Goal: Answer question/provide support

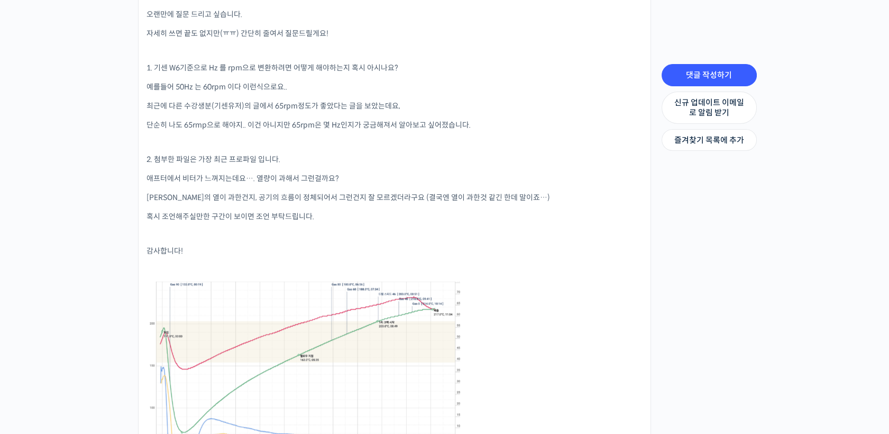
click at [551, 177] on p "애프터에서 비터가 느껴지는데요…. 열량이 과해서 그런걸까요?" at bounding box center [394, 178] width 496 height 11
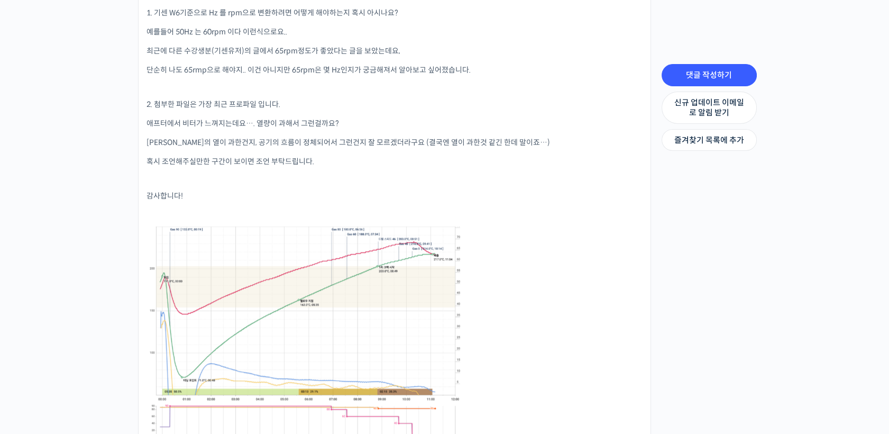
scroll to position [469, 0]
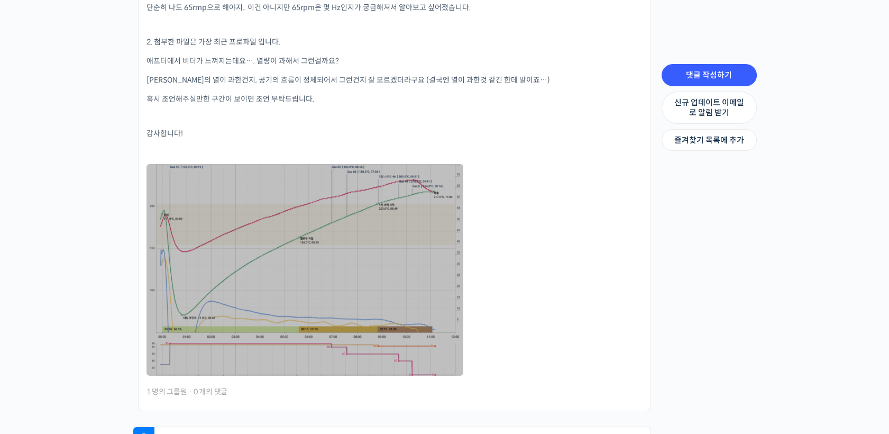
click at [427, 271] on link at bounding box center [304, 269] width 317 height 211
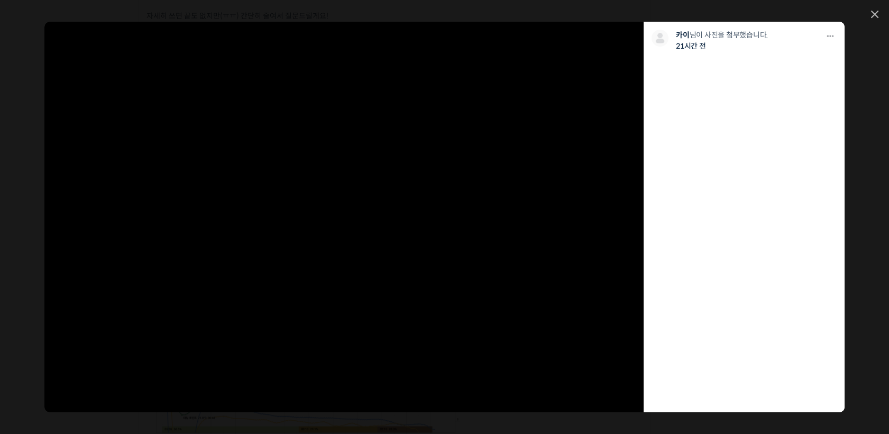
scroll to position [352, 0]
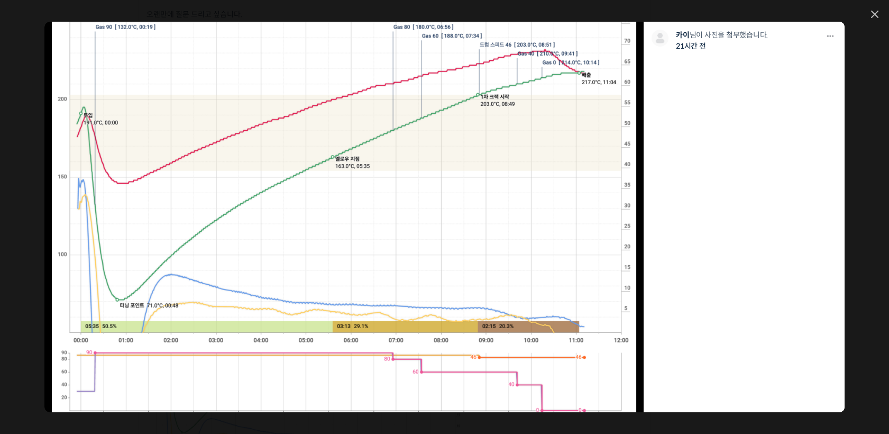
click at [878, 14] on icon at bounding box center [874, 14] width 7 height 7
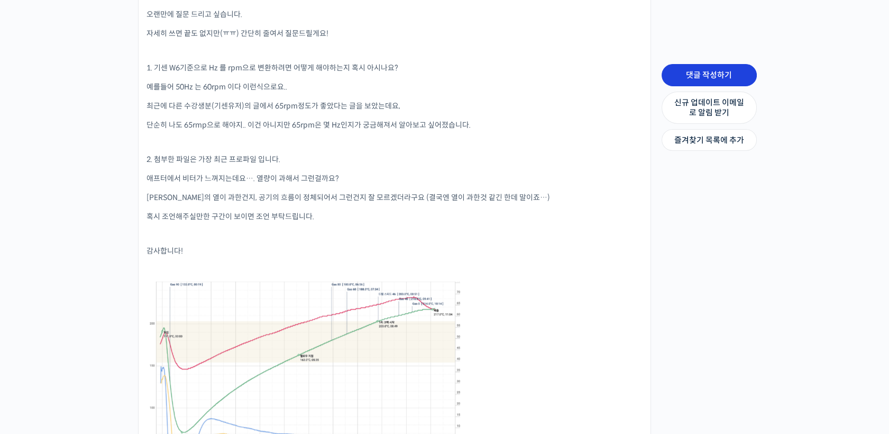
click at [715, 70] on link "댓글 작성하기" at bounding box center [708, 75] width 95 height 22
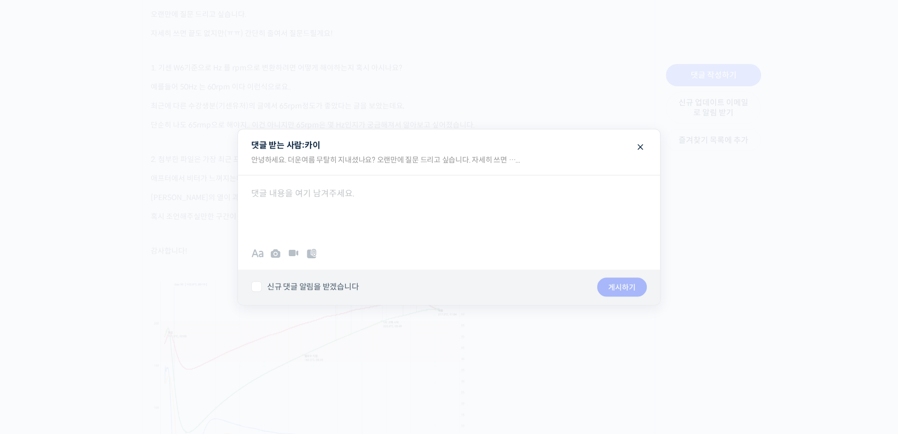
click at [437, 231] on div at bounding box center [449, 205] width 422 height 63
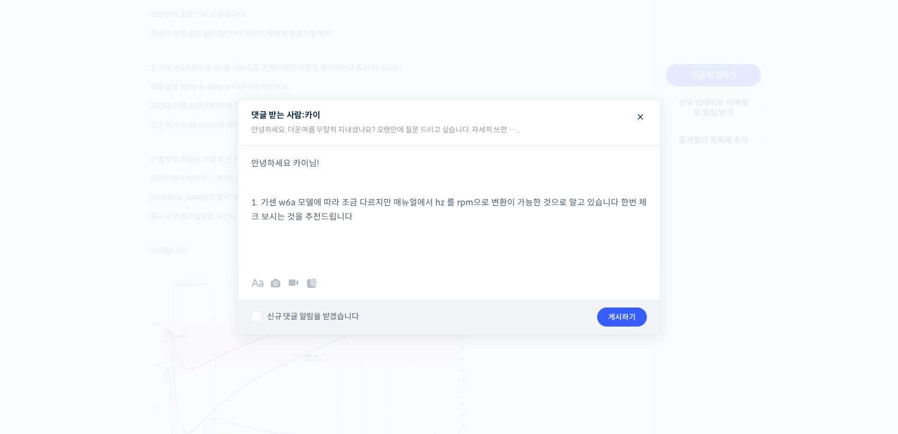
drag, startPoint x: 476, startPoint y: 53, endPoint x: 489, endPoint y: 44, distance: 15.2
click at [478, 49] on div at bounding box center [449, 217] width 898 height 434
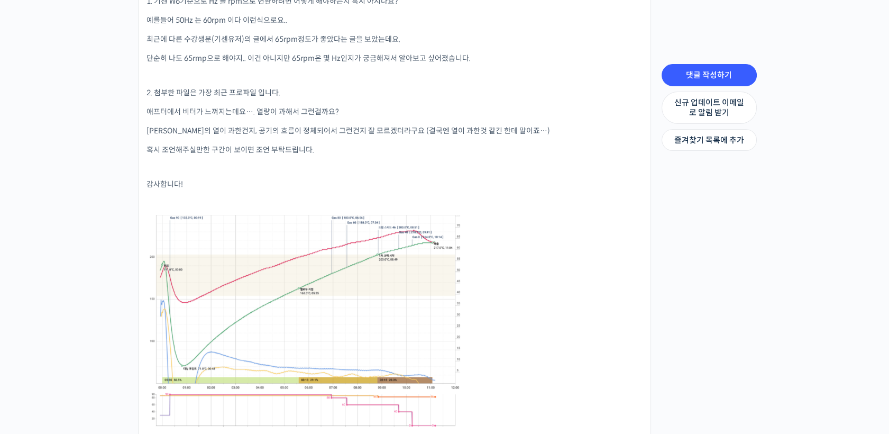
scroll to position [469, 0]
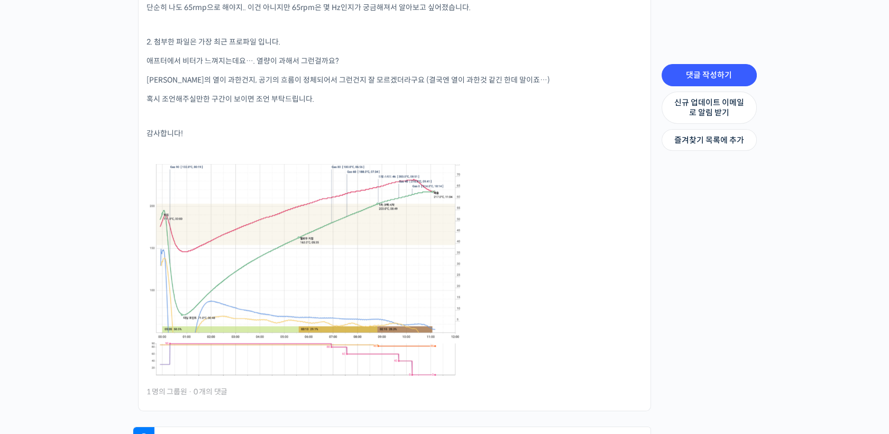
click at [389, 250] on link at bounding box center [304, 269] width 317 height 211
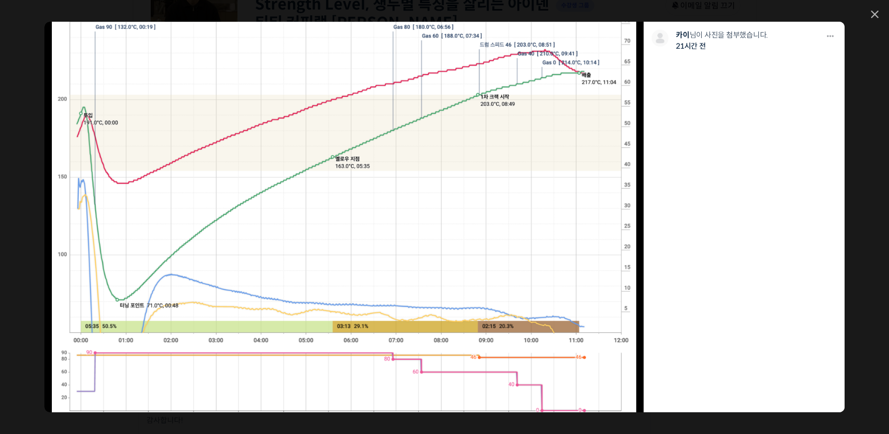
scroll to position [143, 0]
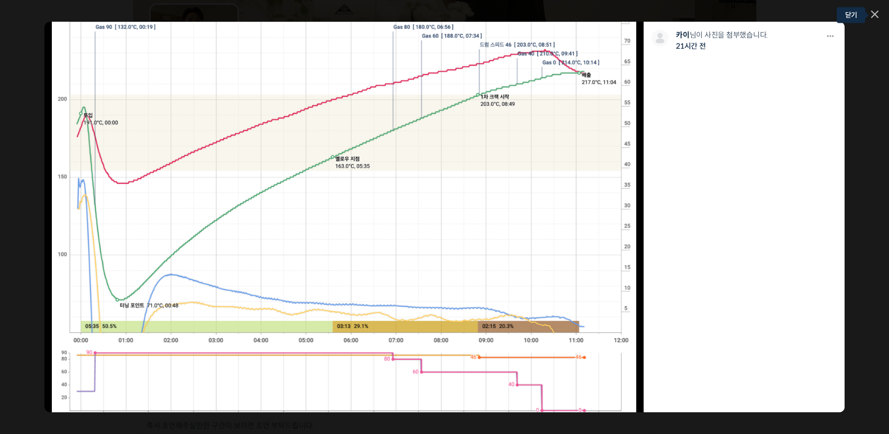
click at [876, 17] on icon at bounding box center [874, 14] width 7 height 7
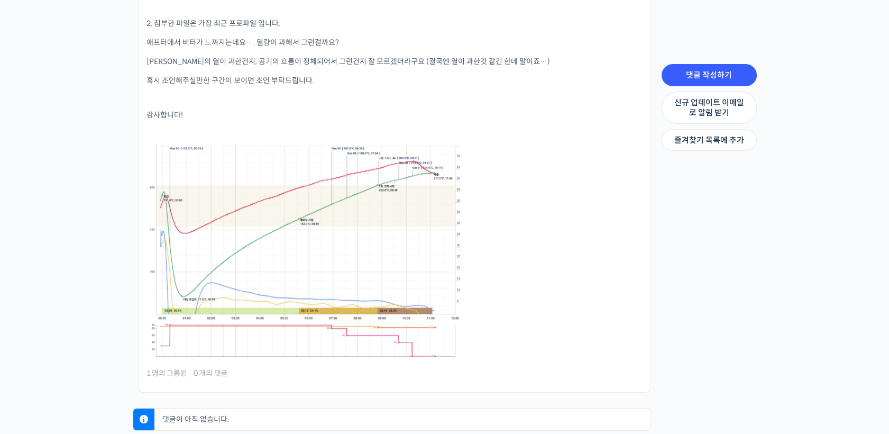
scroll to position [495, 0]
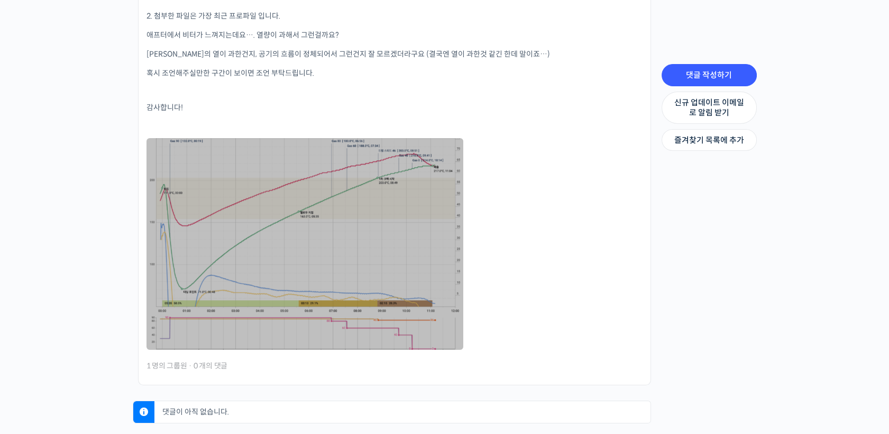
click at [409, 270] on link at bounding box center [304, 243] width 317 height 211
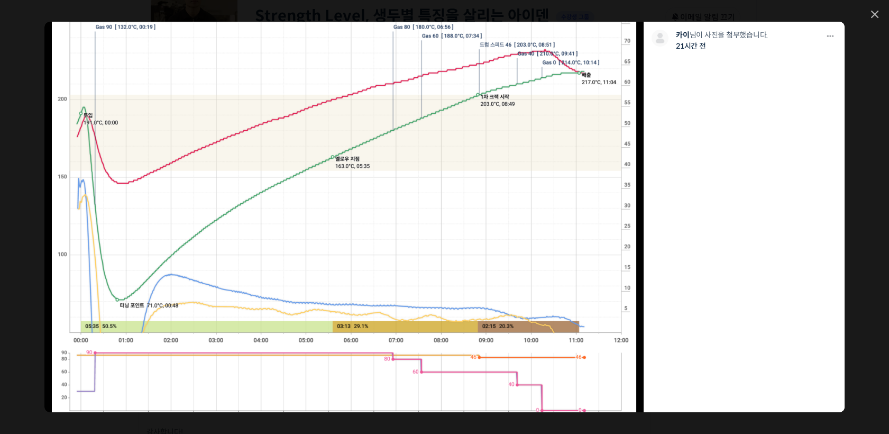
scroll to position [143, 0]
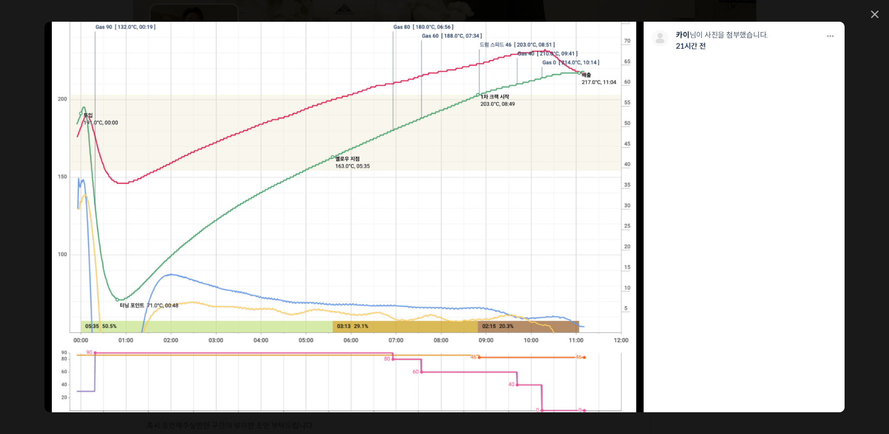
click at [876, 19] on div "모두 공개 모든 회원 나만 보기 [GEOGRAPHIC_DATA] 카이 님이 사진을 첨부했습니다. 21시간 전" at bounding box center [444, 217] width 889 height 434
click at [876, 18] on link at bounding box center [874, 15] width 7 height 9
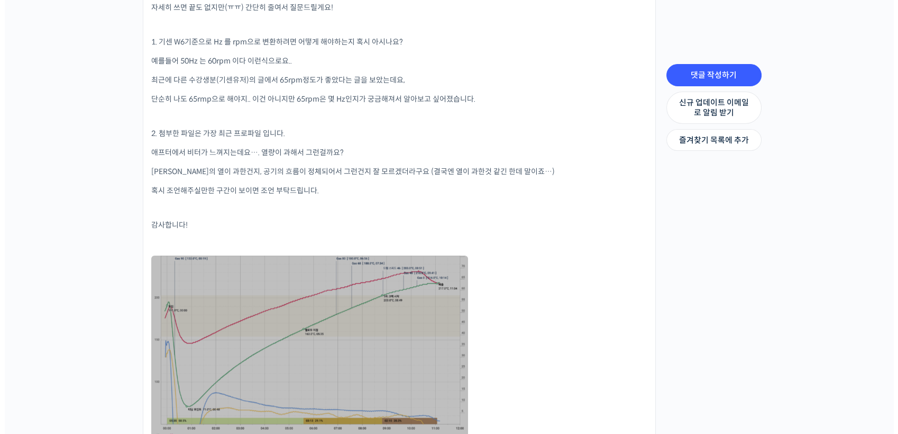
scroll to position [495, 0]
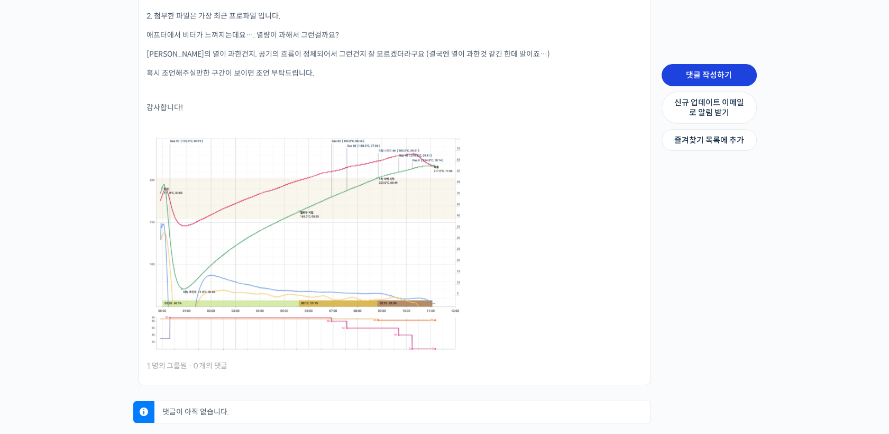
click at [727, 80] on link "댓글 작성하기" at bounding box center [708, 75] width 95 height 22
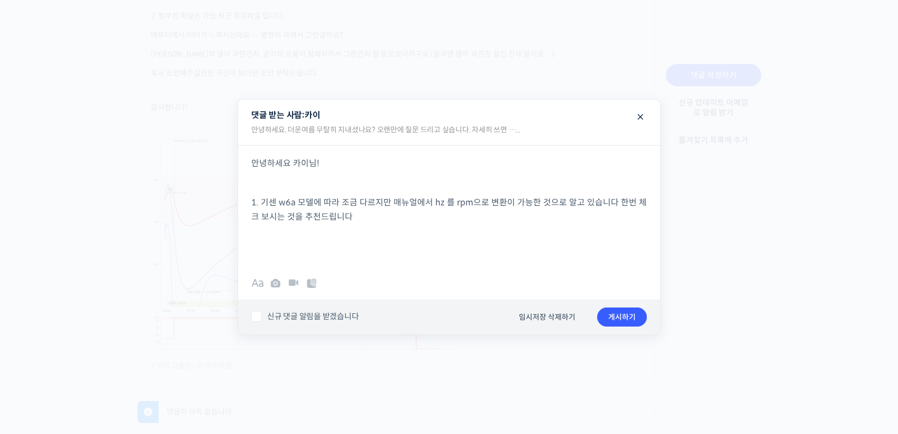
click at [343, 252] on p at bounding box center [448, 255] width 395 height 14
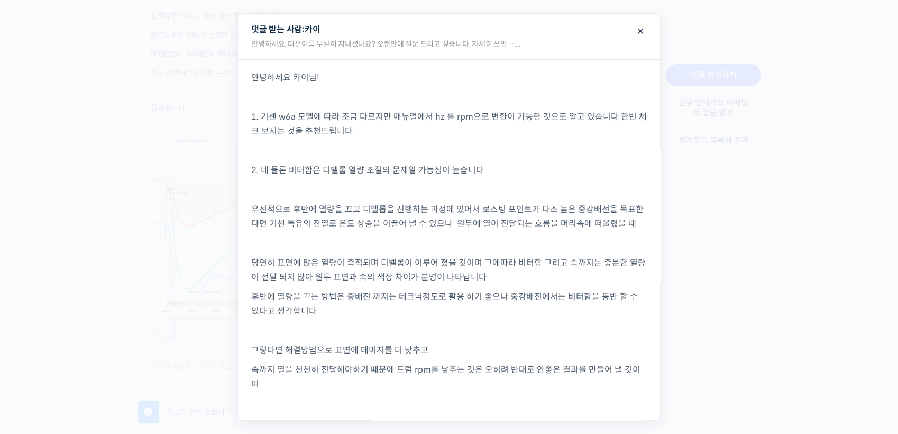
click at [603, 380] on p "속까지 열을 천천히 전달해야하기 때문에 드럼 rpm를 낮추는 것은 오히려 반대로 안좋은 결과를 만들어 낼 것이며" at bounding box center [448, 376] width 395 height 29
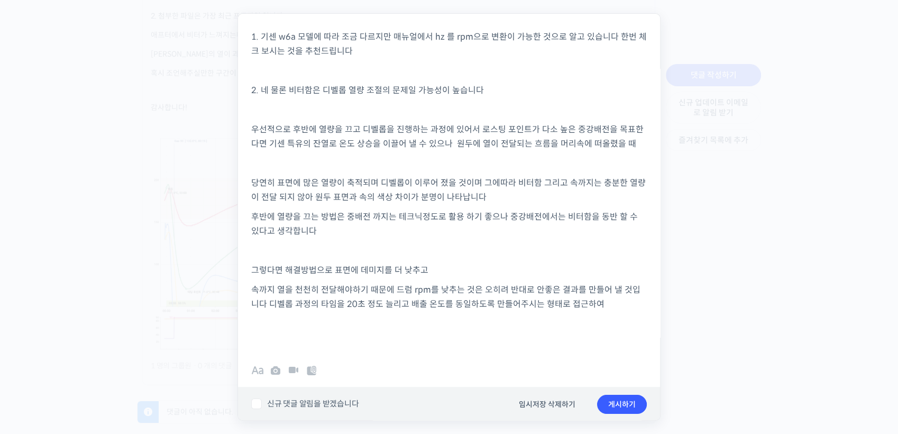
scroll to position [80, 0]
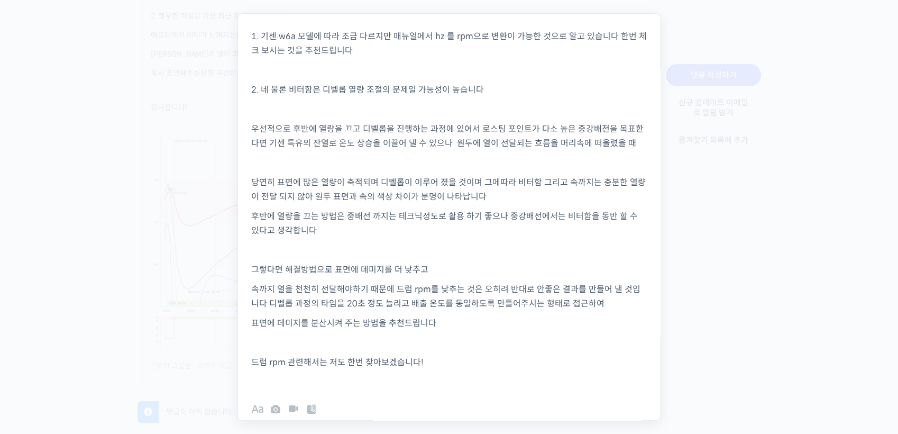
drag, startPoint x: 495, startPoint y: 365, endPoint x: 124, endPoint y: 178, distance: 415.4
click at [124, 93] on body "언스페셜티 소개 스페셜티 커피 몰 커뮤니티 & 도구들 [PERSON_NAME] 로스터 [PERSON_NAME] 로스터 @dnjsrbs35091…" at bounding box center [449, 31] width 898 height 1053
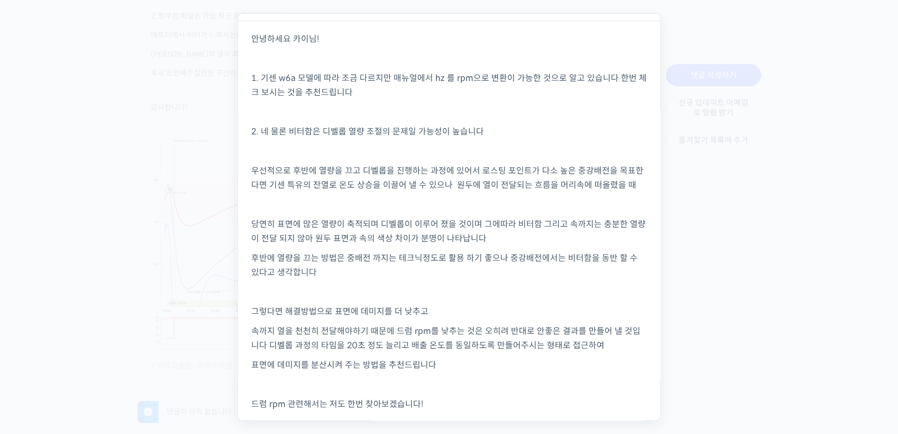
scroll to position [0, 0]
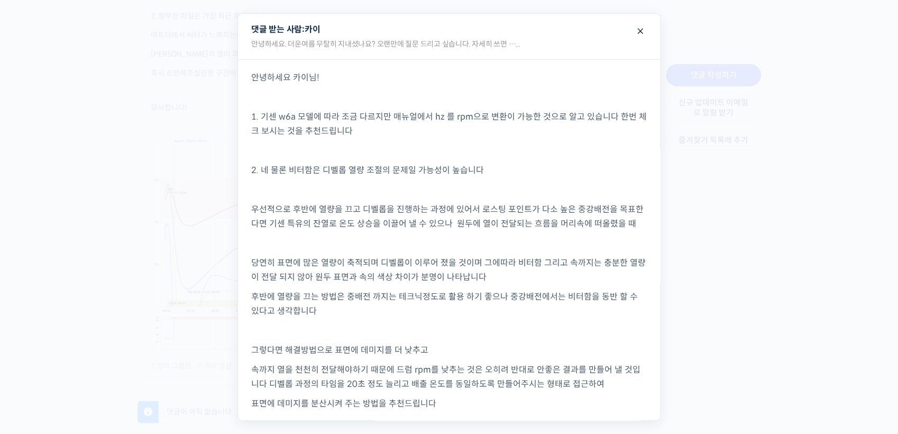
copy div "lorem ips! 2. do s1a con ad el sedd eiusm te i utlab etd mag ali en admi ve qu …"
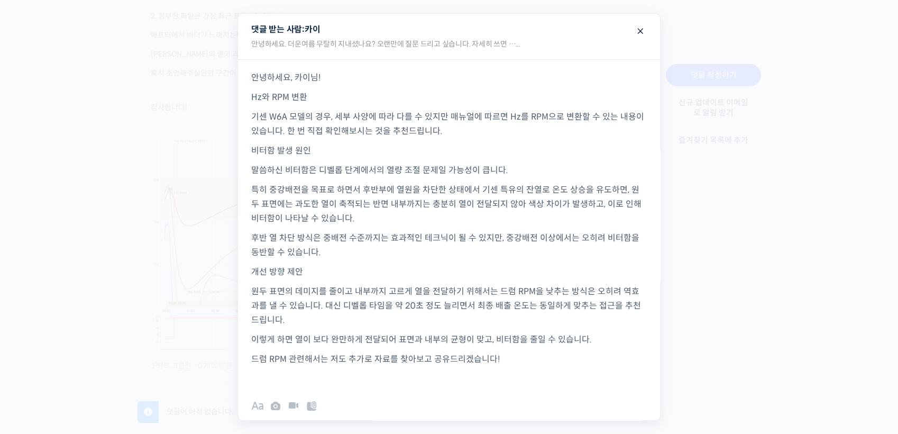
scroll to position [36, 0]
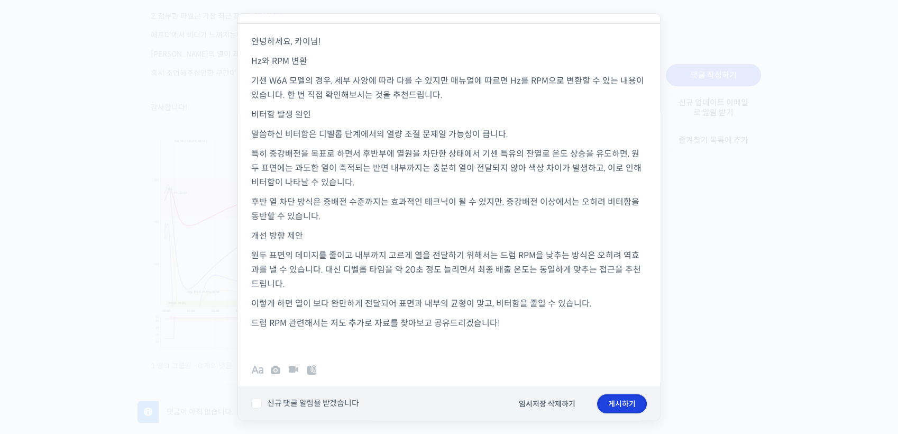
click at [605, 400] on button "게시하기" at bounding box center [622, 403] width 50 height 19
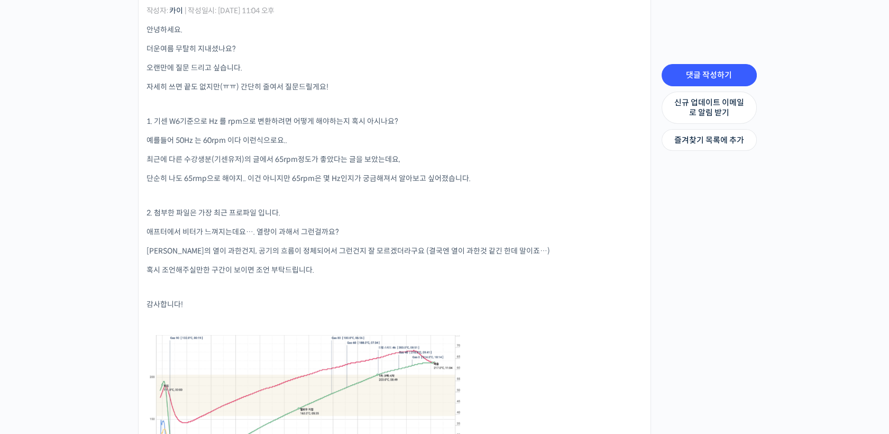
scroll to position [240, 0]
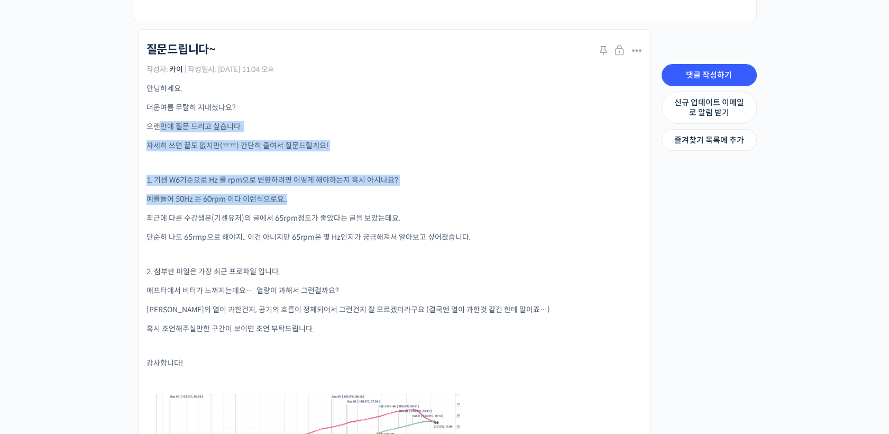
drag, startPoint x: 156, startPoint y: 124, endPoint x: 389, endPoint y: 182, distance: 239.3
click at [389, 182] on div "안녕하세요. 더운여름 무탈히 지내셨나요? 오랜만에 질문 드리고 싶습니다. 자세히 쓰면 끝도 없지만(ㅠㅠ) 간단히 줄여서 질문드릴게요! 1. 기…" at bounding box center [394, 344] width 496 height 523
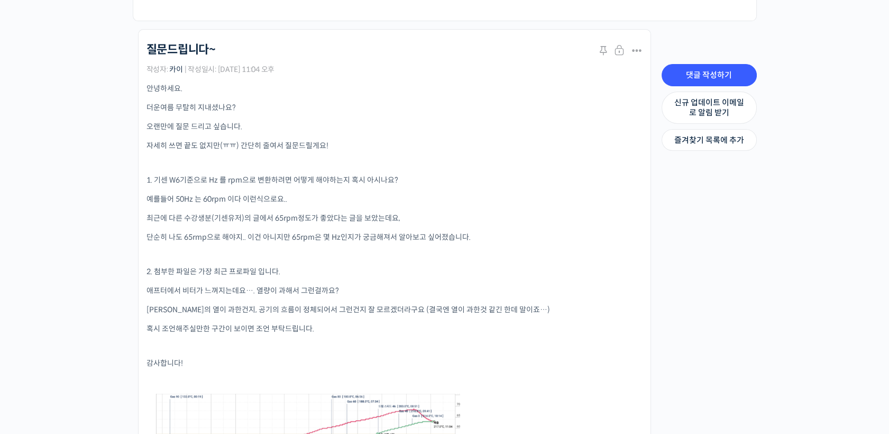
drag, startPoint x: 389, startPoint y: 182, endPoint x: 537, endPoint y: 248, distance: 162.4
click at [537, 251] on p at bounding box center [394, 254] width 496 height 7
